Goal: Entertainment & Leisure: Consume media (video, audio)

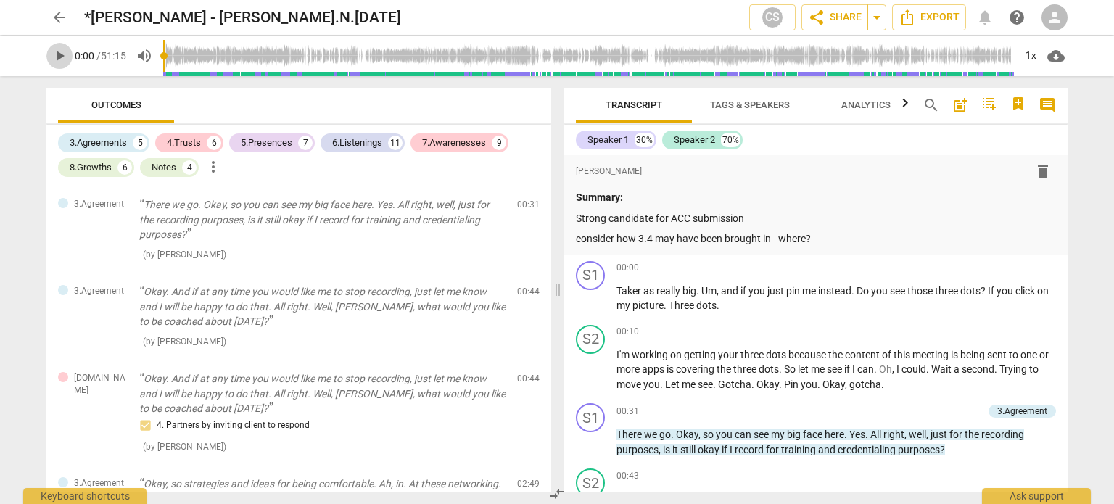
click at [56, 58] on span "play_arrow" at bounding box center [59, 55] width 17 height 17
click at [59, 49] on span "pause" at bounding box center [59, 55] width 17 height 17
click at [58, 62] on span "play_arrow" at bounding box center [59, 55] width 17 height 17
click at [58, 62] on span "pause" at bounding box center [59, 55] width 17 height 17
click at [58, 62] on span "play_arrow" at bounding box center [59, 55] width 17 height 17
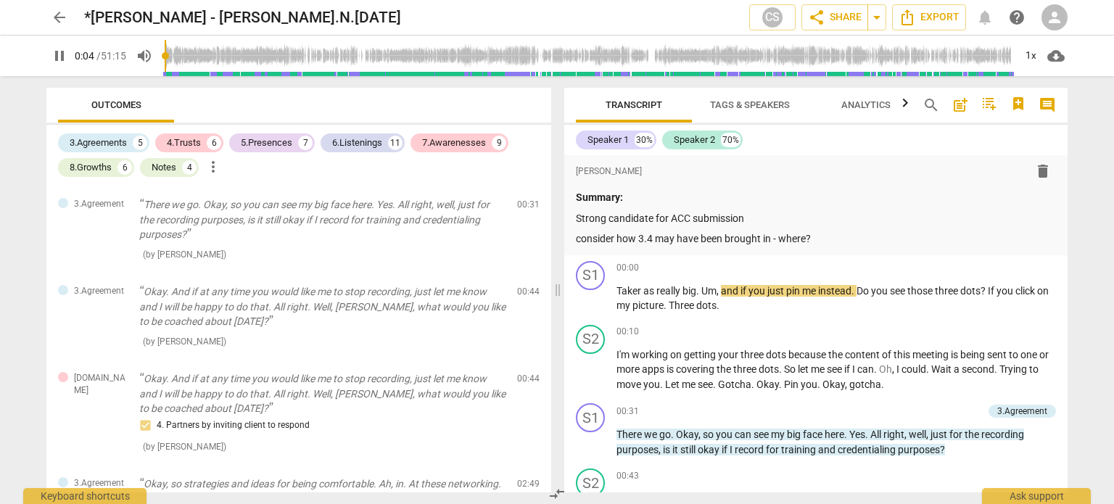
type input "5"
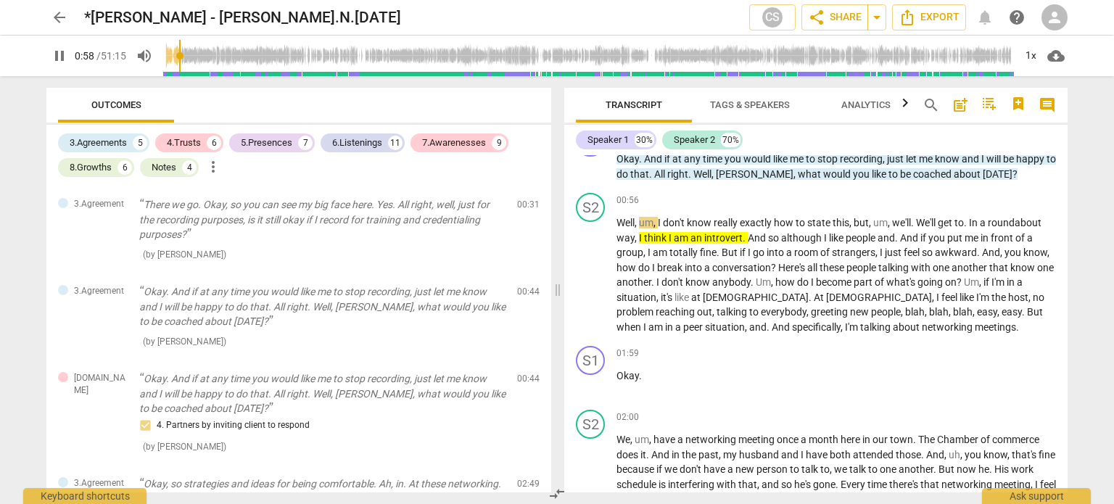
scroll to position [416, 0]
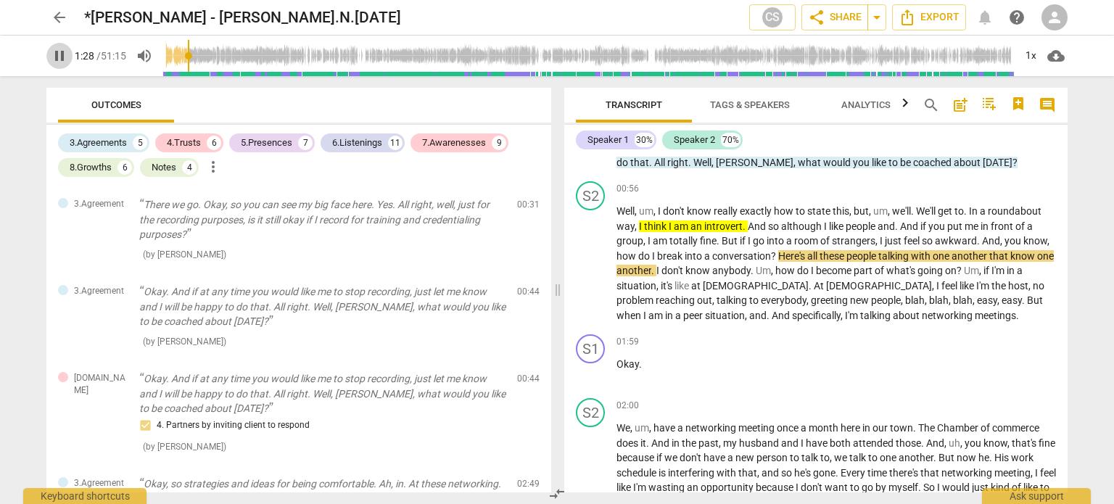
click at [67, 52] on span "pause" at bounding box center [59, 55] width 17 height 17
type input "89"
